Goal: Task Accomplishment & Management: Manage account settings

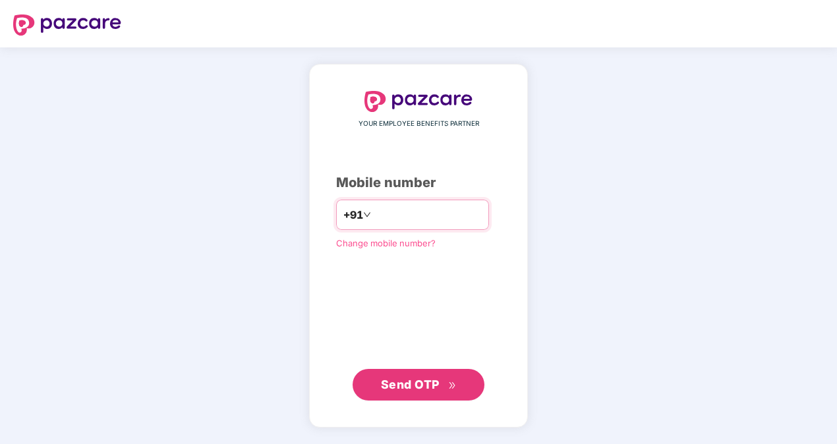
drag, startPoint x: 0, startPoint y: 0, endPoint x: 396, endPoint y: 218, distance: 451.4
click at [396, 218] on input "number" at bounding box center [428, 214] width 108 height 21
click at [374, 214] on input "**********" at bounding box center [428, 214] width 108 height 21
type input "**********"
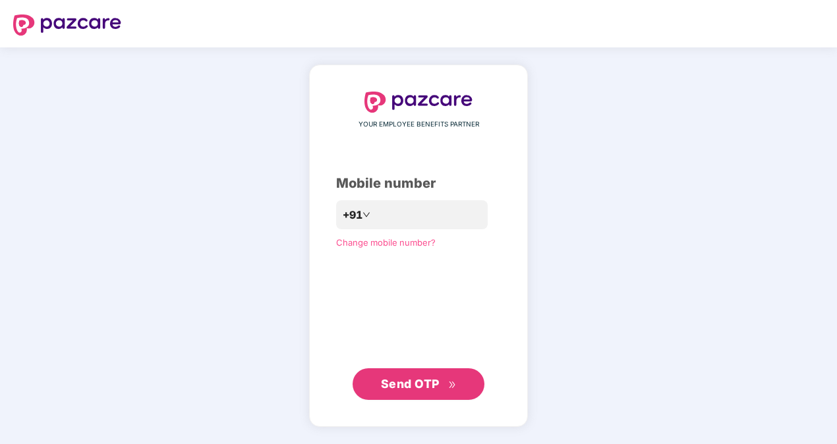
click at [423, 391] on span "Send OTP" at bounding box center [419, 384] width 76 height 18
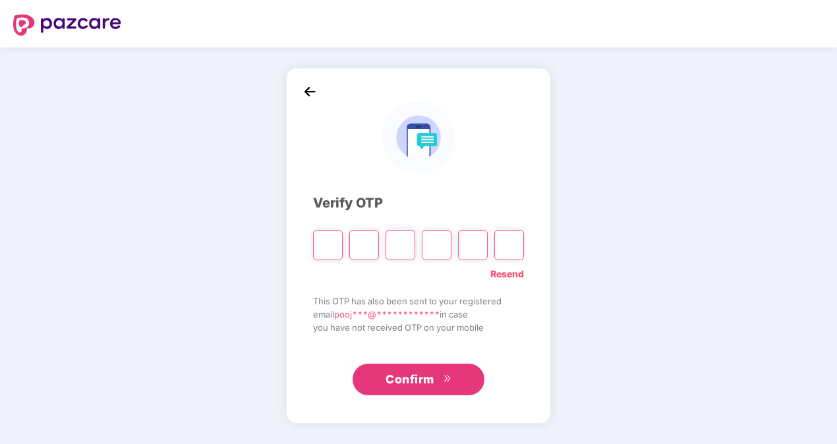
type input "*"
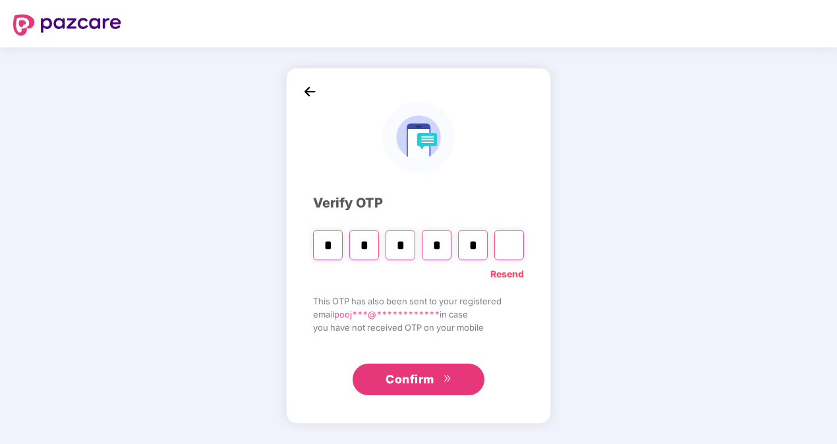
type input "*"
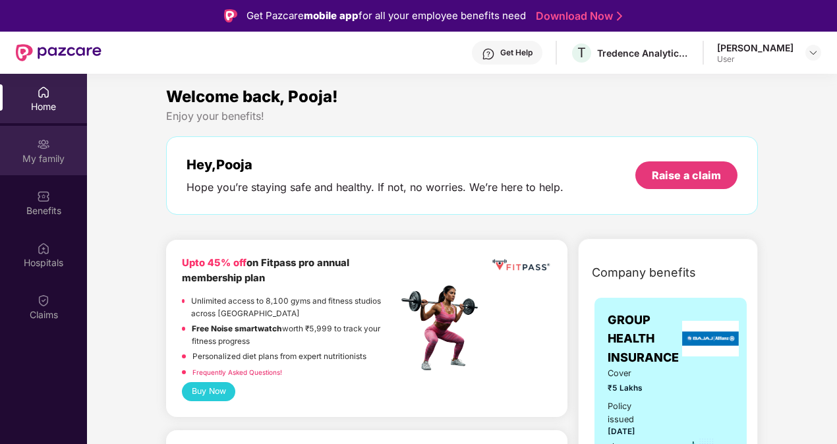
click at [55, 151] on div "My family" at bounding box center [43, 150] width 87 height 49
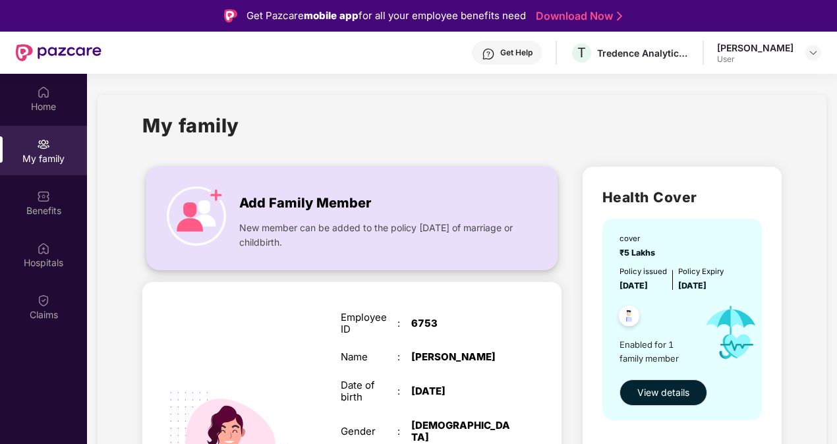
click at [351, 219] on div "New member can be added to the policy [DATE] of marriage or childbirth." at bounding box center [378, 232] width 278 height 36
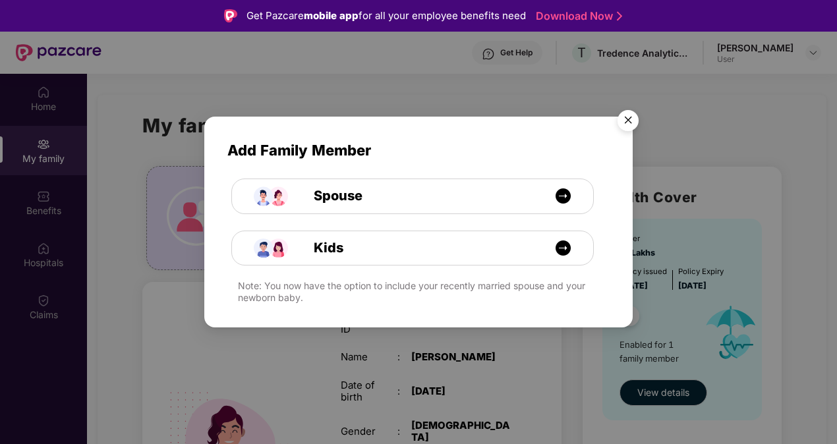
click at [624, 126] on img "Close" at bounding box center [628, 122] width 37 height 37
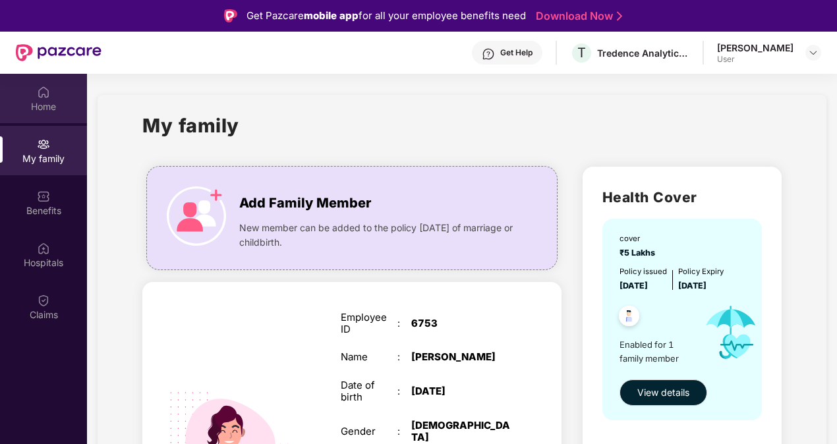
click at [65, 102] on div "Home" at bounding box center [43, 106] width 87 height 13
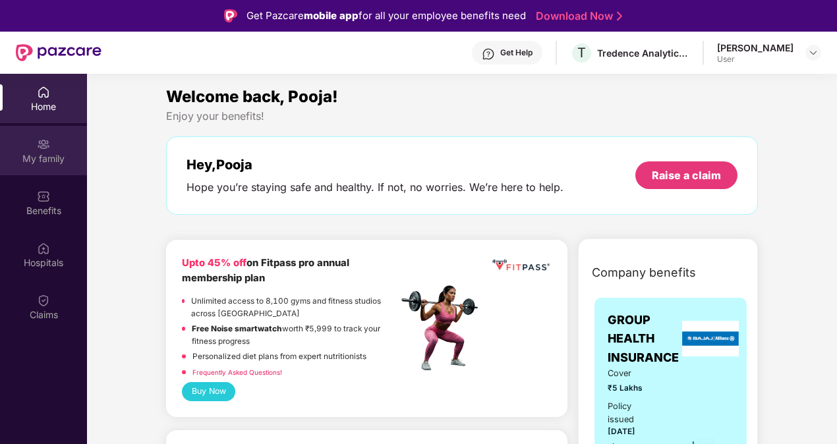
click at [51, 147] on div "My family" at bounding box center [43, 150] width 87 height 49
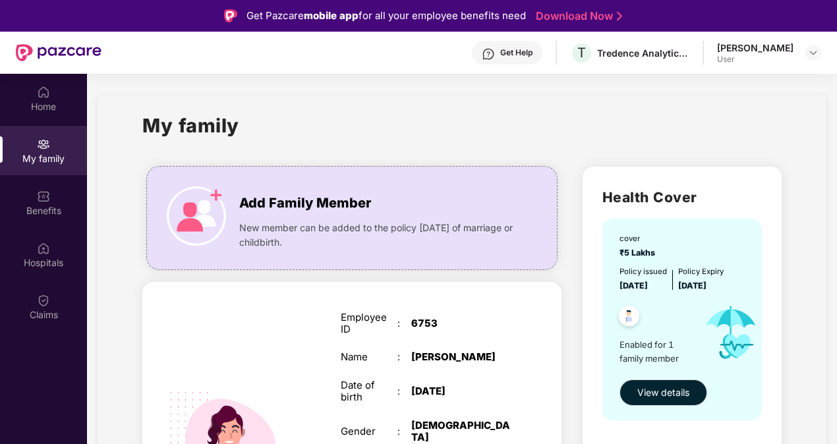
click at [393, 134] on div "My family" at bounding box center [461, 133] width 639 height 45
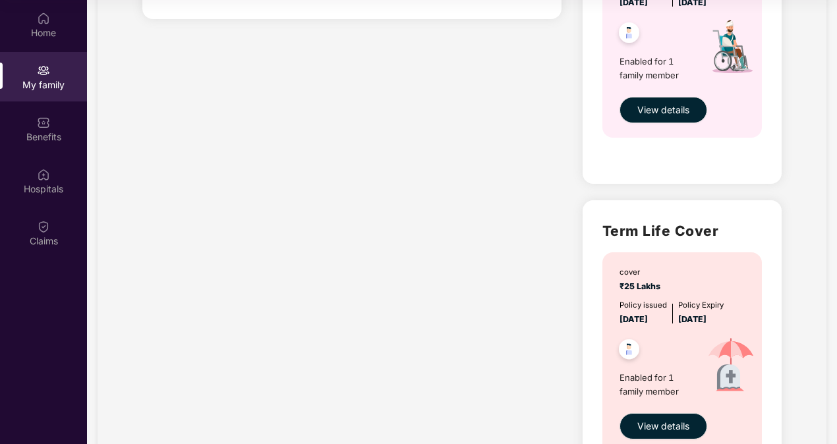
scroll to position [556, 0]
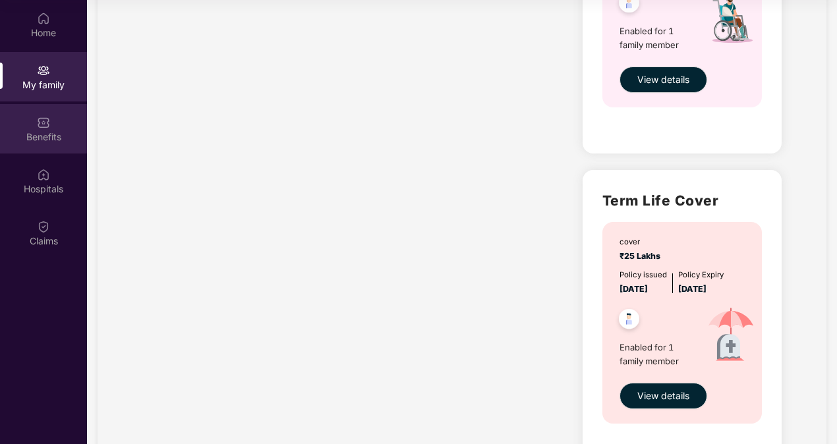
click at [29, 141] on div "Benefits" at bounding box center [43, 137] width 87 height 13
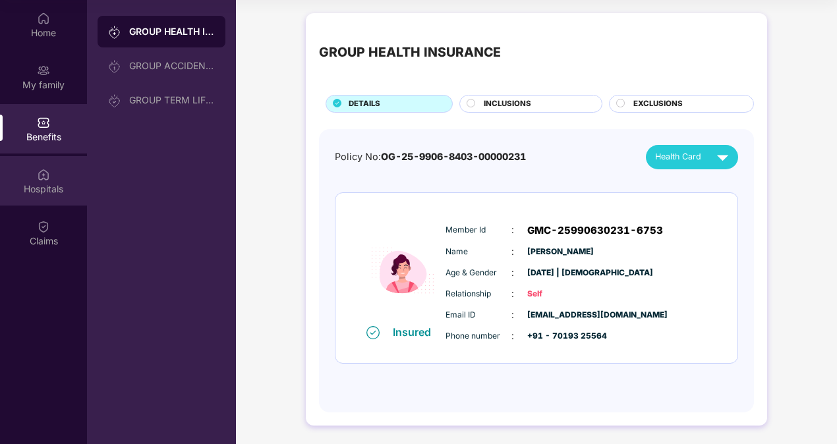
click at [53, 173] on div "Hospitals" at bounding box center [43, 180] width 87 height 49
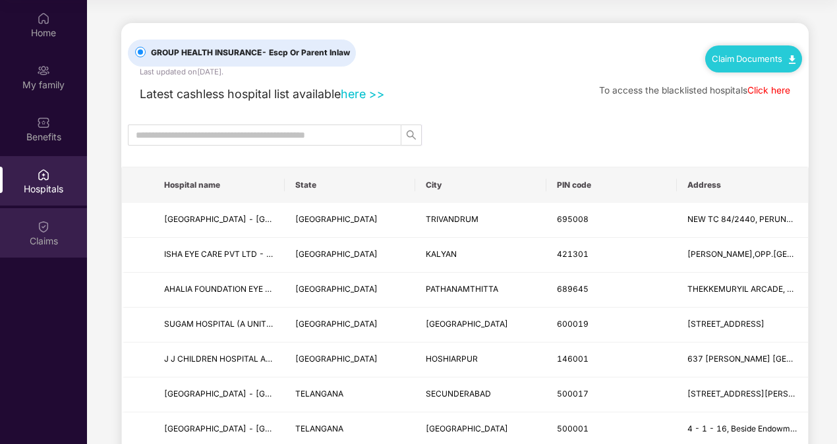
click at [47, 214] on div "Claims" at bounding box center [43, 232] width 87 height 49
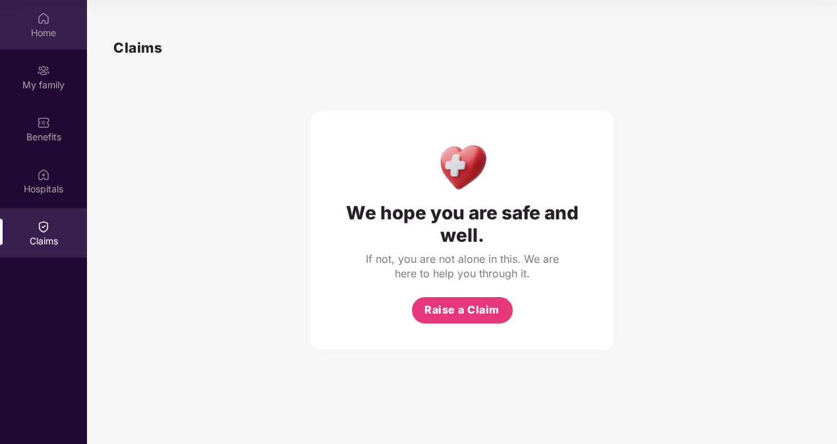
click at [45, 41] on div "Home" at bounding box center [43, 24] width 87 height 49
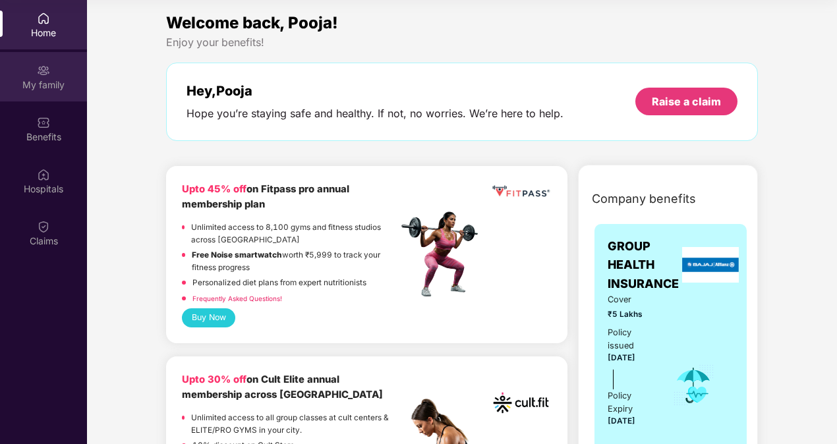
click at [57, 73] on div "My family" at bounding box center [43, 76] width 87 height 49
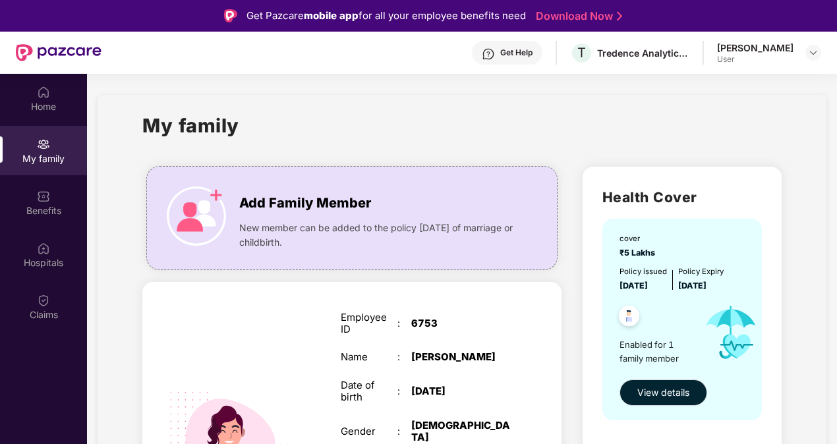
click at [540, 47] on div "Get Help" at bounding box center [507, 53] width 71 height 24
click at [763, 138] on div "My family" at bounding box center [461, 133] width 639 height 45
drag, startPoint x: 833, startPoint y: 241, endPoint x: 835, endPoint y: 282, distance: 40.3
click at [671, 392] on span "View details" at bounding box center [664, 393] width 52 height 15
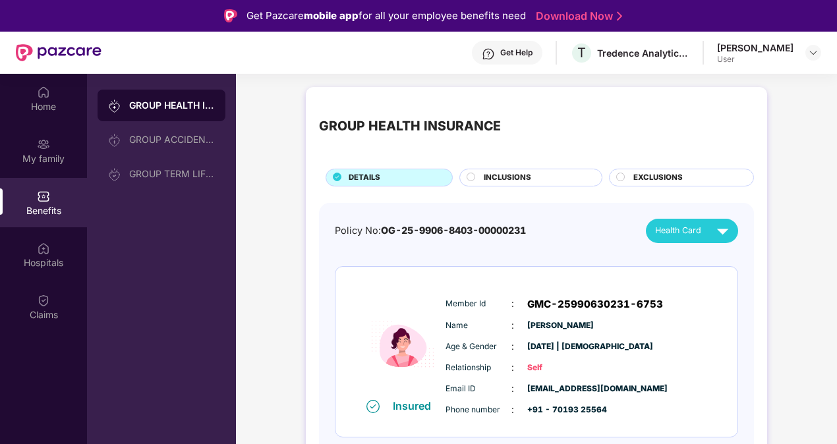
click at [773, 280] on div "GROUP HEALTH INSURANCE DETAILS INCLUSIONS EXCLUSIONS Policy No: OG-25-9906-8403…" at bounding box center [536, 299] width 601 height 439
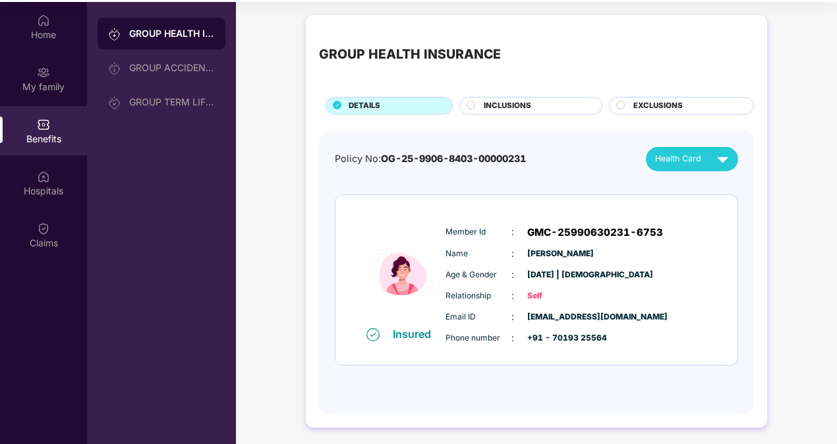
scroll to position [74, 0]
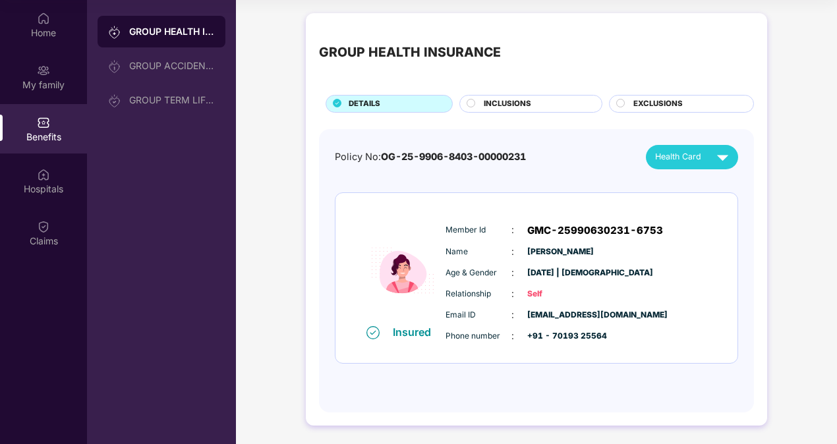
click at [556, 102] on div "INCLUSIONS" at bounding box center [536, 105] width 118 height 14
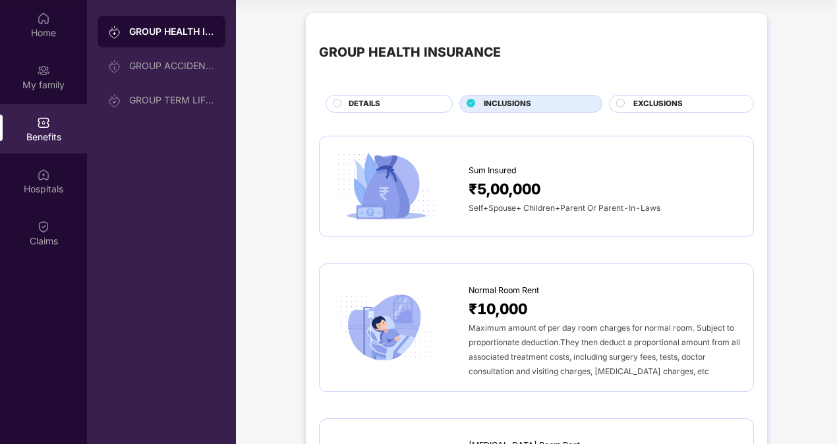
click at [630, 102] on div "EXCLUSIONS" at bounding box center [687, 105] width 120 height 14
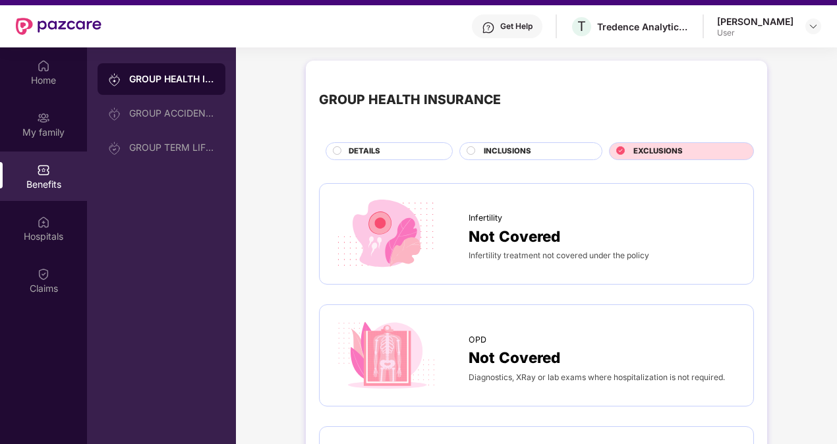
scroll to position [0, 0]
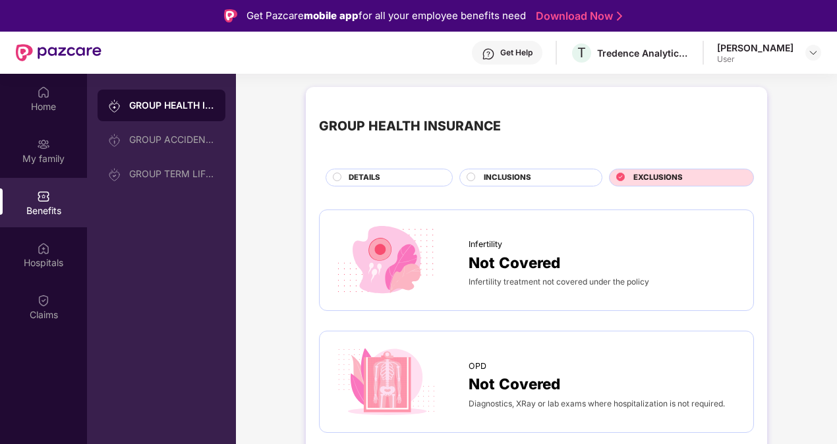
click at [426, 175] on div "DETAILS" at bounding box center [394, 179] width 104 height 14
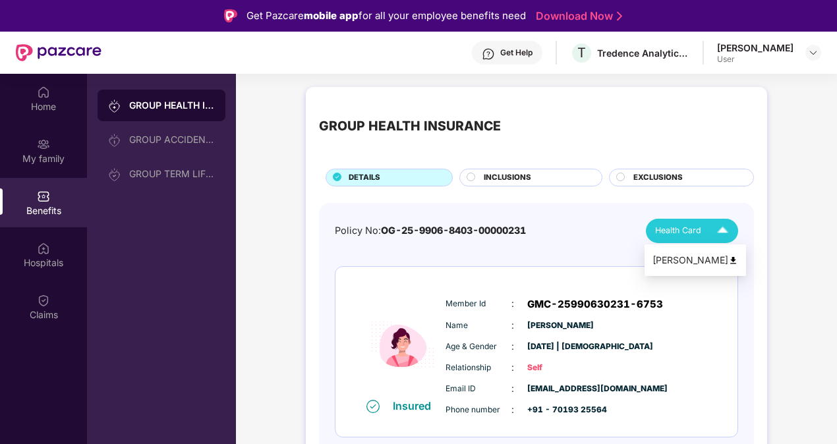
click at [676, 232] on span "Health Card" at bounding box center [678, 230] width 46 height 13
click at [757, 380] on div "GROUP HEALTH INSURANCE DETAILS INCLUSIONS EXCLUSIONS Policy No: OG-25-9906-8403…" at bounding box center [536, 293] width 461 height 413
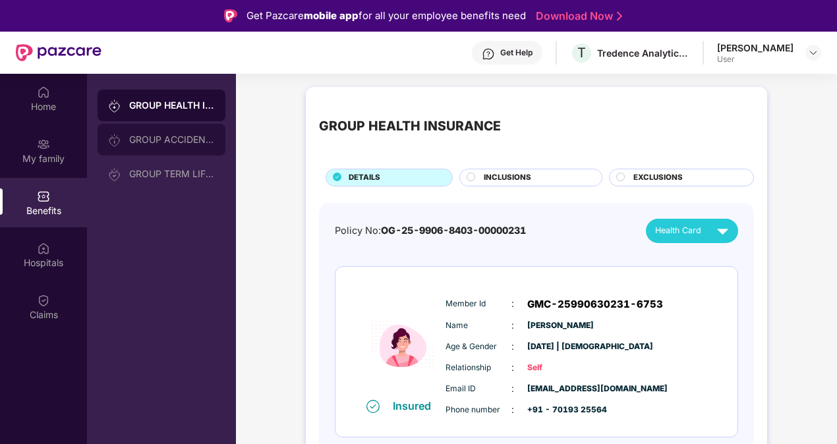
click at [157, 155] on div "GROUP ACCIDENTAL INSURANCE" at bounding box center [162, 140] width 128 height 32
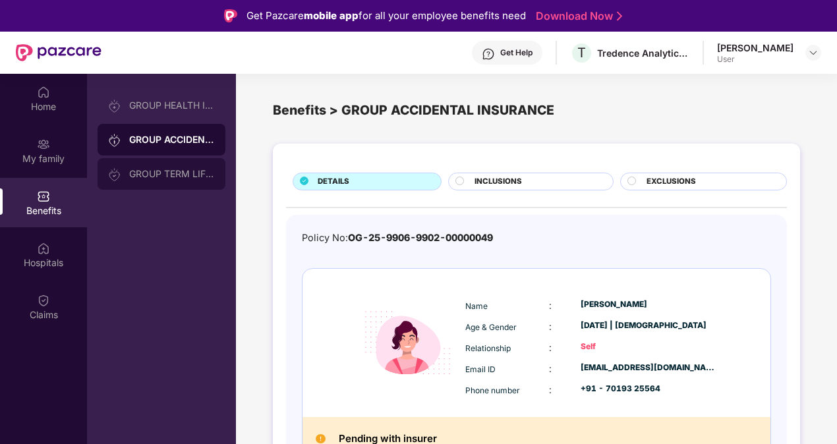
click at [157, 177] on div "GROUP TERM LIFE INSURANCE" at bounding box center [172, 174] width 86 height 11
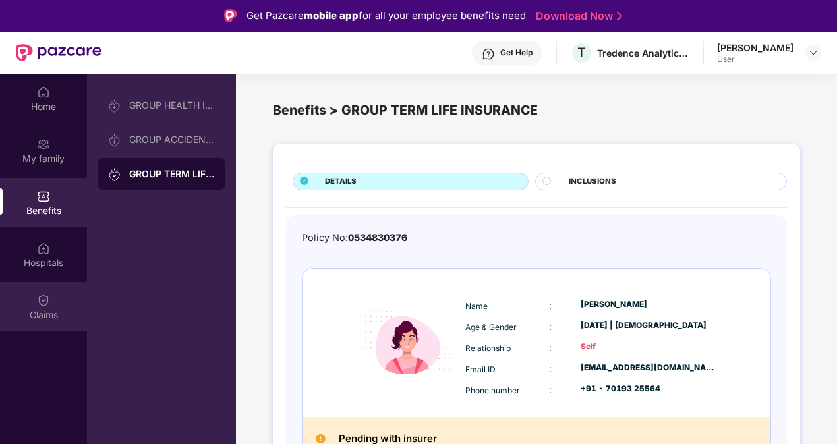
click at [31, 303] on div "Claims" at bounding box center [43, 306] width 87 height 49
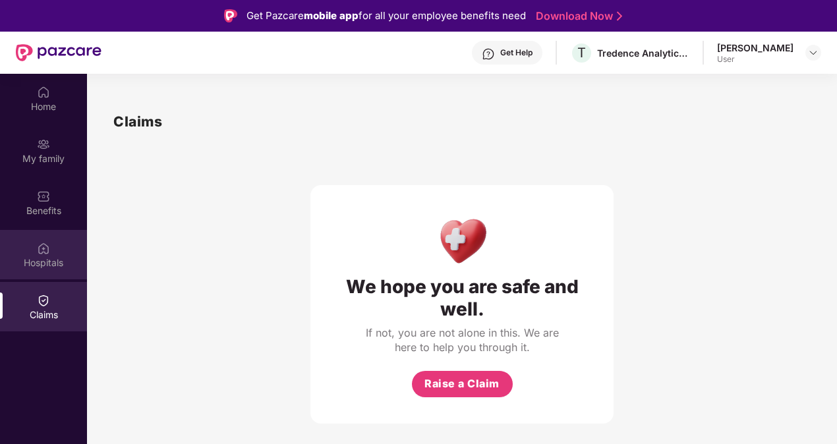
click at [44, 265] on div "Hospitals" at bounding box center [43, 262] width 87 height 13
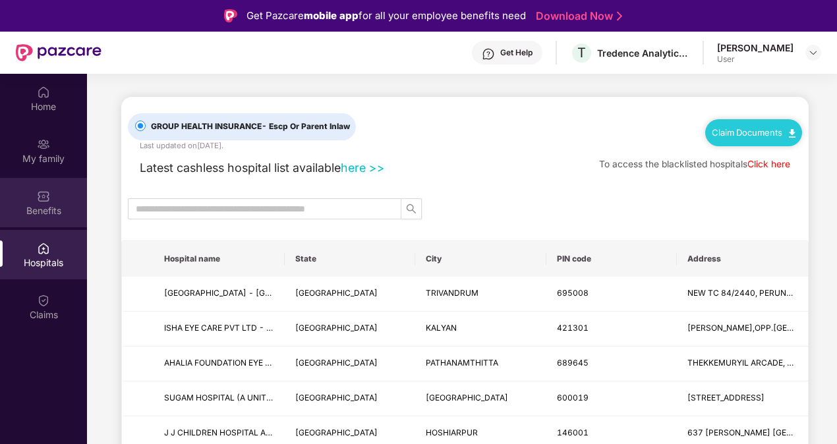
click at [38, 210] on div "Benefits" at bounding box center [43, 210] width 87 height 13
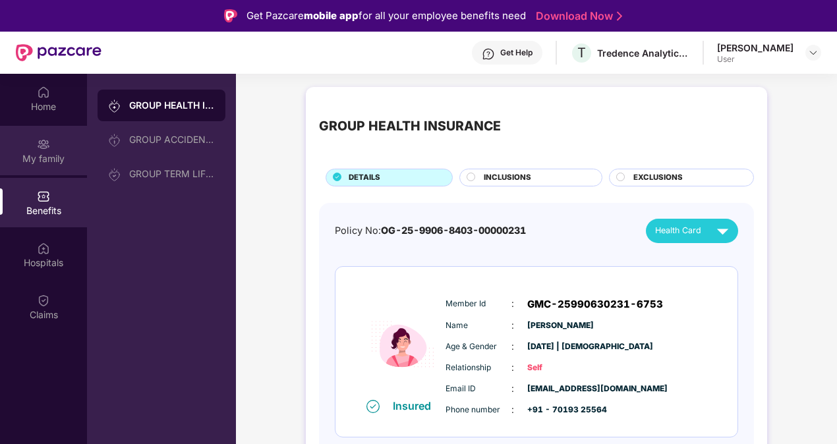
click at [46, 164] on div "My family" at bounding box center [43, 158] width 87 height 13
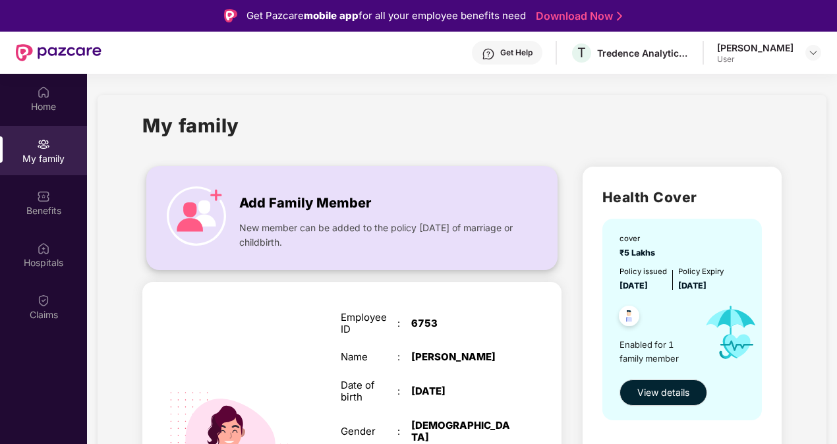
click at [194, 211] on img at bounding box center [196, 216] width 59 height 59
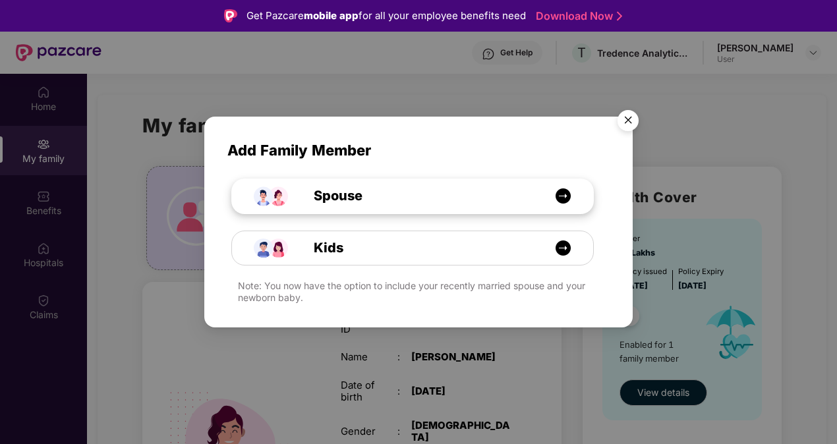
click at [565, 199] on img at bounding box center [563, 196] width 16 height 16
select select "****"
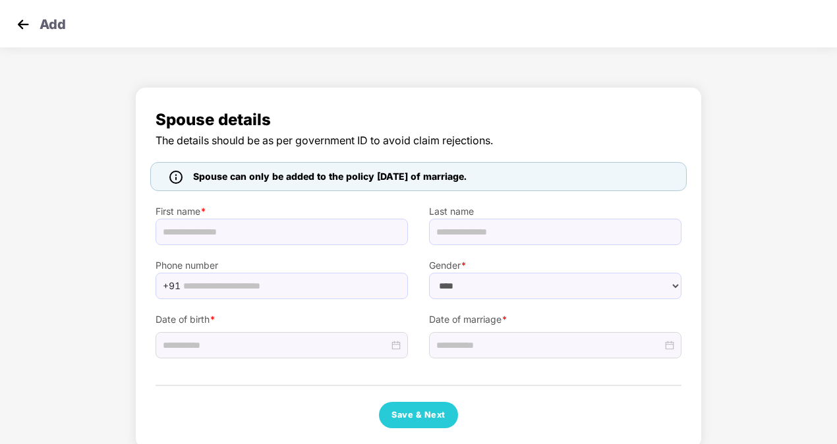
click at [20, 24] on img at bounding box center [23, 25] width 20 height 20
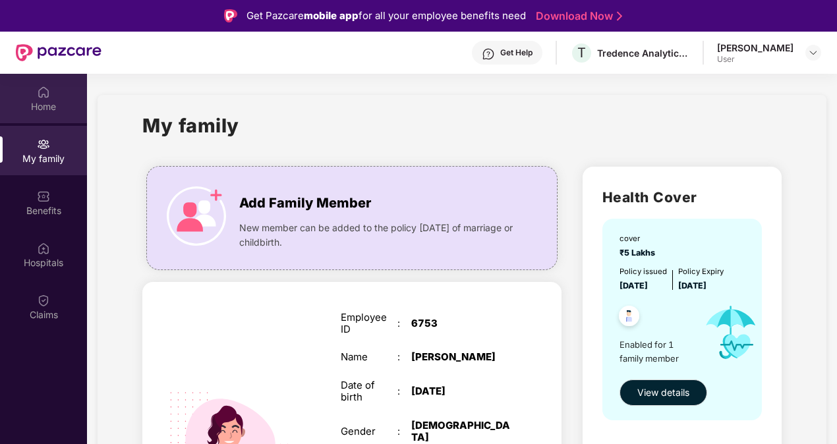
click at [47, 109] on div "Home" at bounding box center [43, 106] width 87 height 13
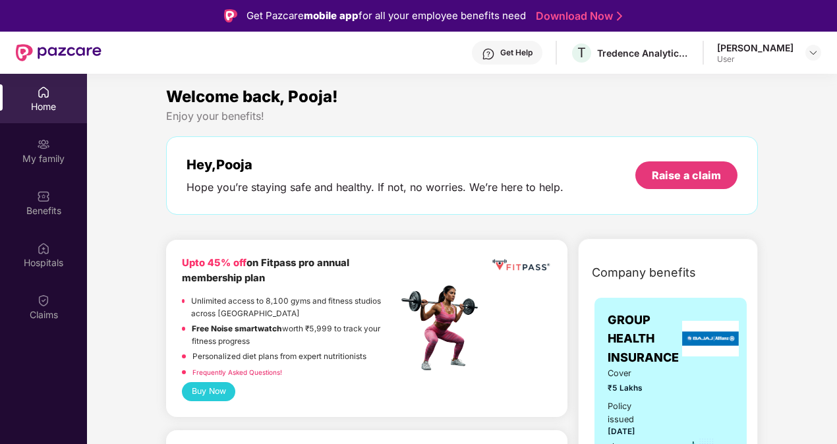
click at [495, 58] on img at bounding box center [488, 53] width 13 height 13
click at [814, 59] on div at bounding box center [814, 53] width 16 height 16
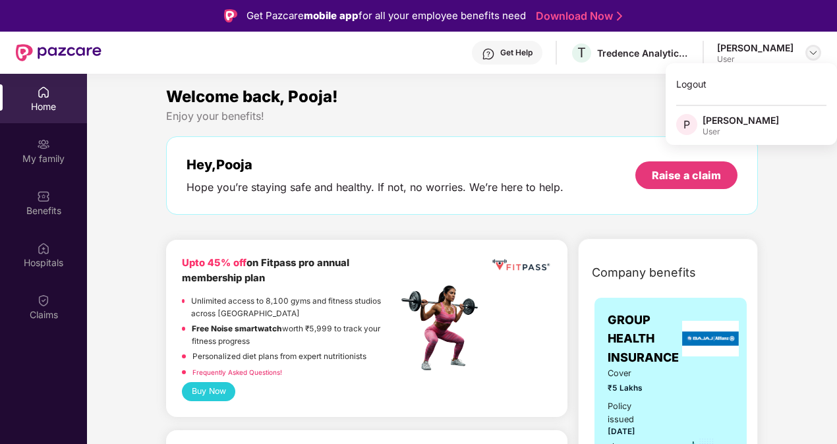
click at [814, 59] on div at bounding box center [814, 53] width 16 height 16
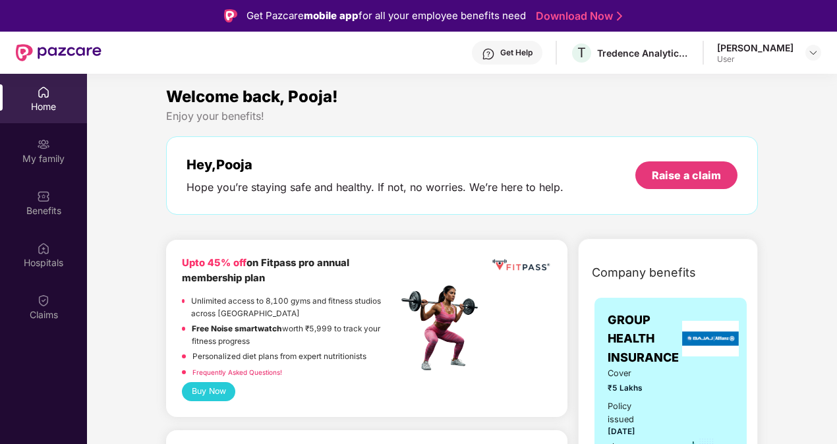
click at [533, 50] on div "Get Help" at bounding box center [516, 52] width 32 height 11
click at [320, 364] on div "Personalized diet plans from expert nutritionists" at bounding box center [280, 359] width 174 height 16
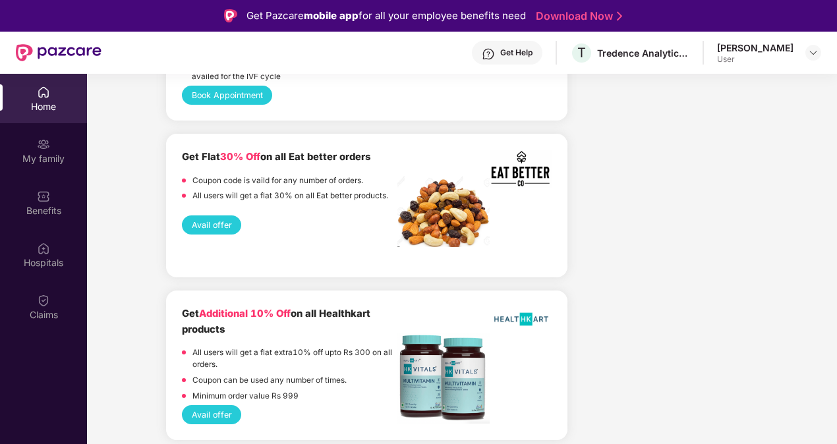
scroll to position [2294, 0]
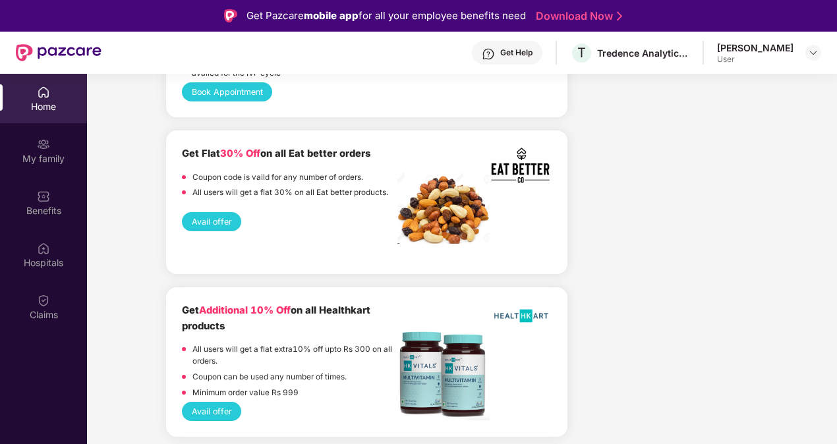
click at [204, 222] on button "Avail offer" at bounding box center [211, 221] width 59 height 19
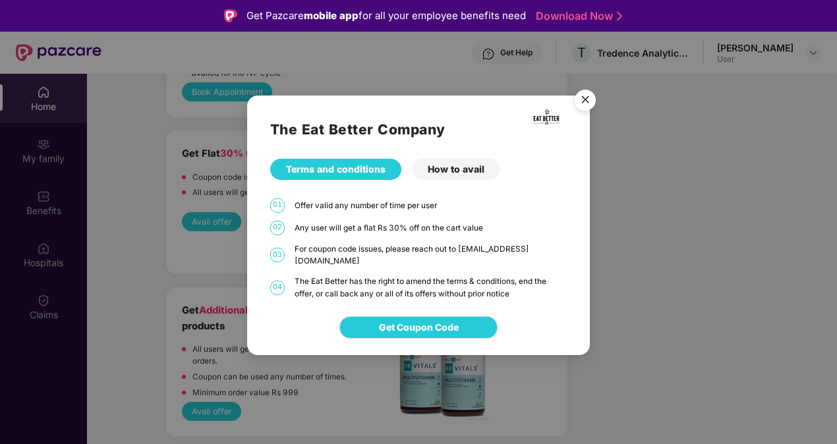
click at [585, 104] on img "Close" at bounding box center [585, 102] width 37 height 37
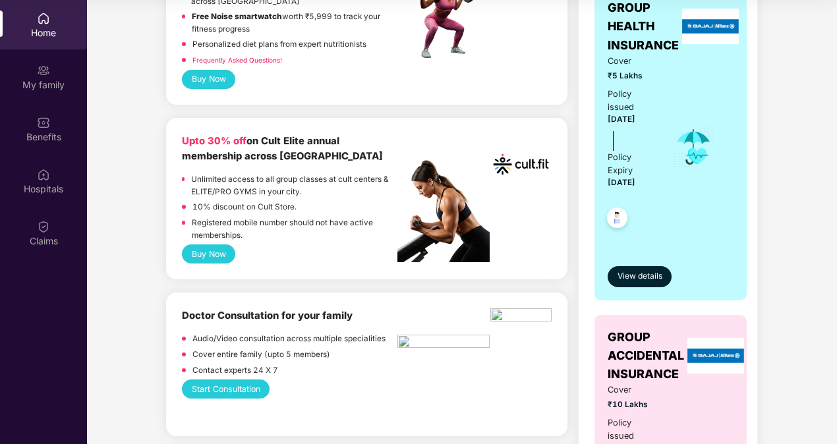
scroll to position [237, 0]
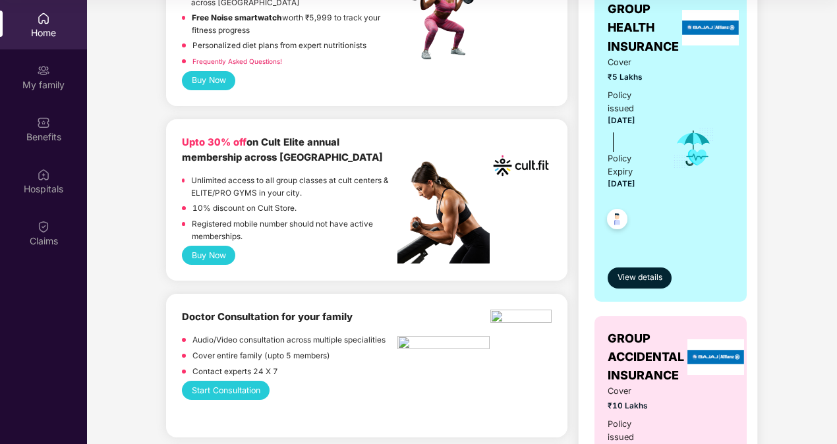
click at [199, 252] on button "Buy Now" at bounding box center [208, 255] width 53 height 19
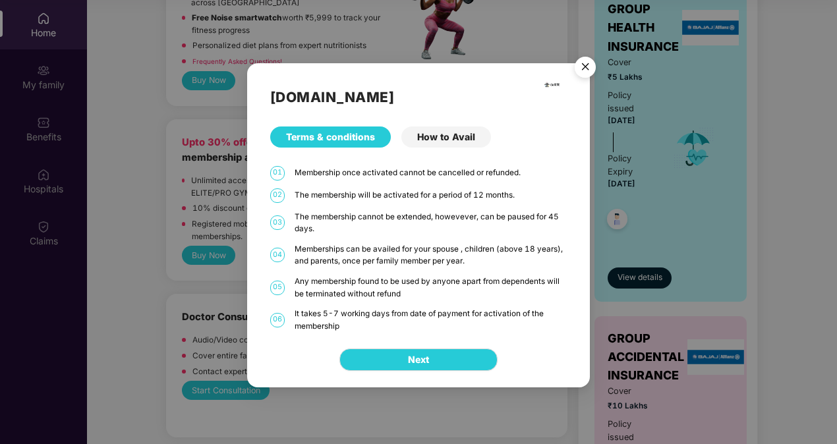
click at [432, 225] on div "The membership cannot be extended, howevever, can be paused for 45 days." at bounding box center [431, 223] width 272 height 24
click at [443, 138] on div "How to Avail" at bounding box center [447, 137] width 90 height 21
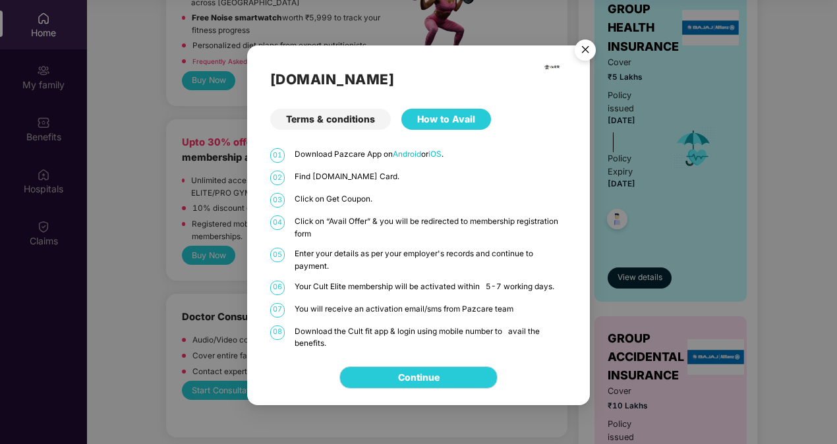
click at [591, 55] on img "Close" at bounding box center [585, 52] width 37 height 37
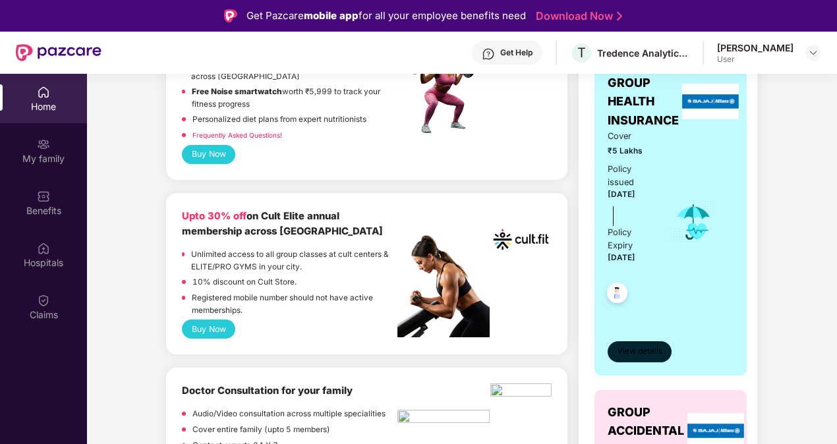
click at [642, 348] on span "View details" at bounding box center [640, 351] width 45 height 13
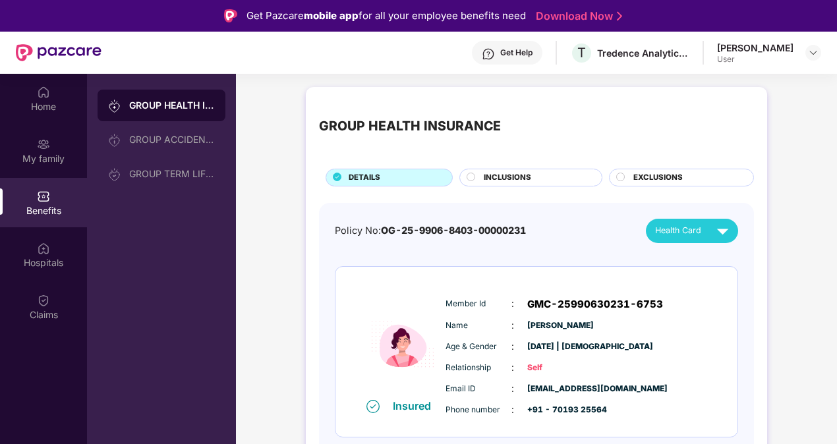
scroll to position [74, 0]
